Goal: Transaction & Acquisition: Purchase product/service

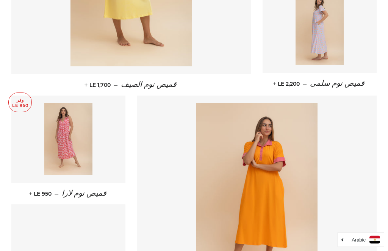
scroll to position [878, 0]
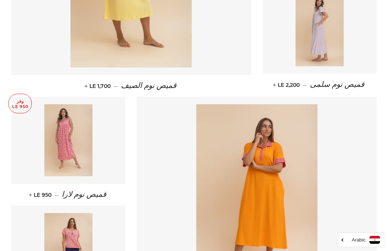
click at [68, 136] on img at bounding box center [68, 140] width 48 height 72
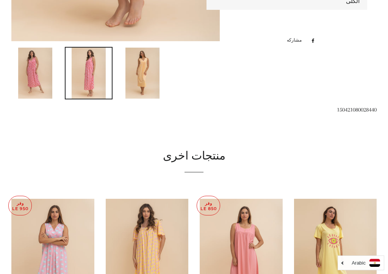
scroll to position [369, 0]
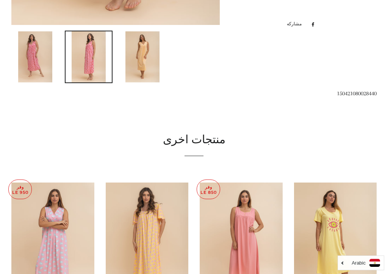
click at [151, 238] on img at bounding box center [147, 245] width 83 height 124
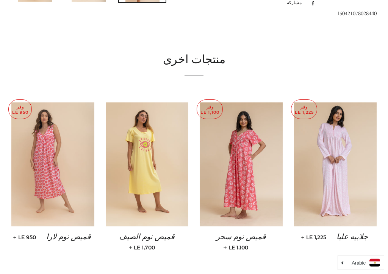
scroll to position [449, 0]
click at [143, 175] on img at bounding box center [147, 165] width 83 height 124
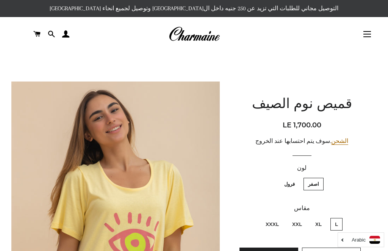
click at [16, 2] on p "التوصيل مجاني للطلبات التي تزيد عن 250 جنيه داخل ال[GEOGRAPHIC_DATA] وتوصيل لجم…" at bounding box center [194, 8] width 388 height 17
